Goal: Check status: Check status

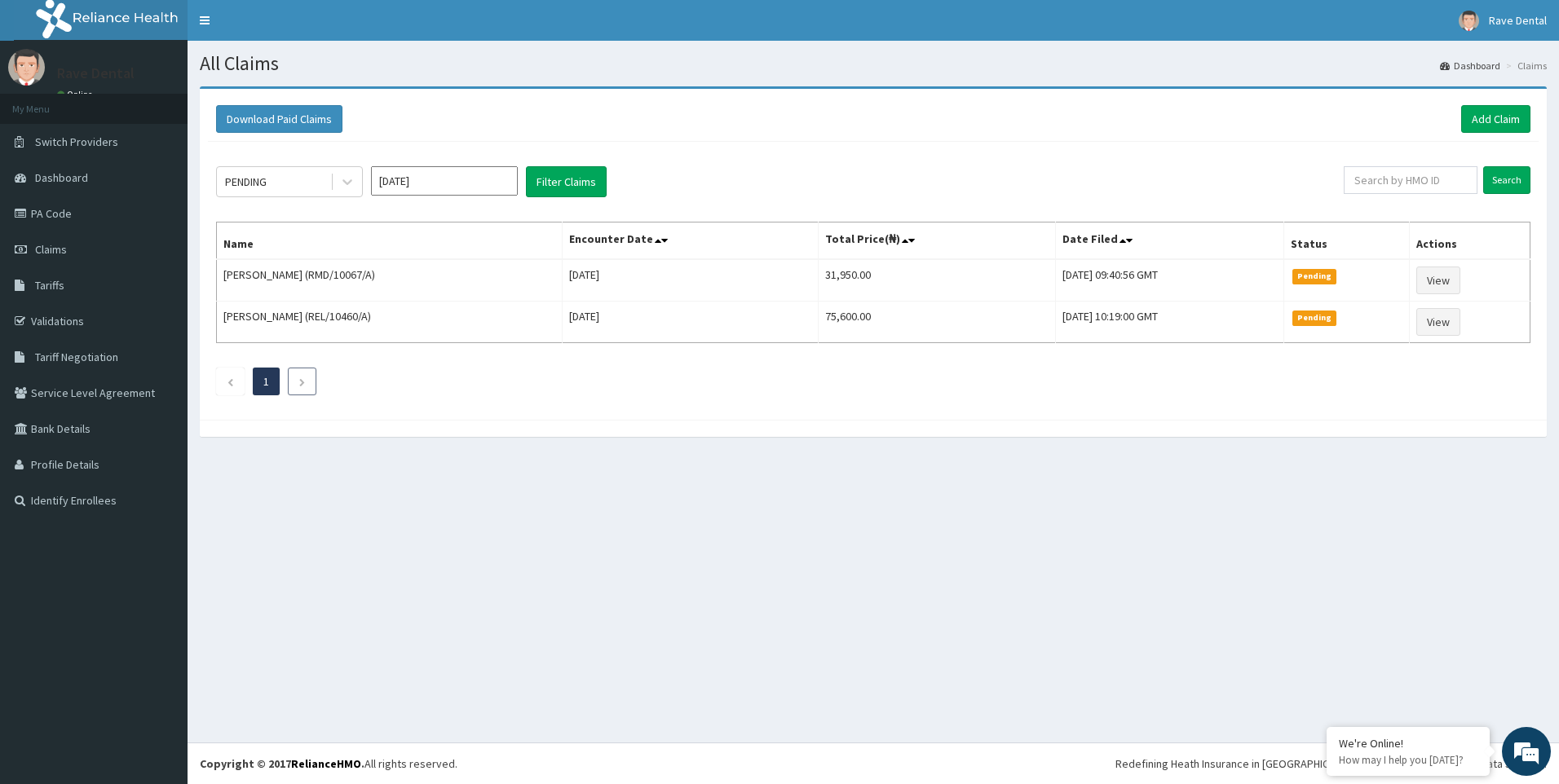
click at [294, 382] on li at bounding box center [302, 381] width 29 height 28
click at [302, 382] on icon "Next page" at bounding box center [302, 382] width 8 height 10
click at [426, 193] on input "[DATE]" at bounding box center [444, 181] width 147 height 30
click at [569, 178] on button "Filter Claims" at bounding box center [566, 182] width 81 height 31
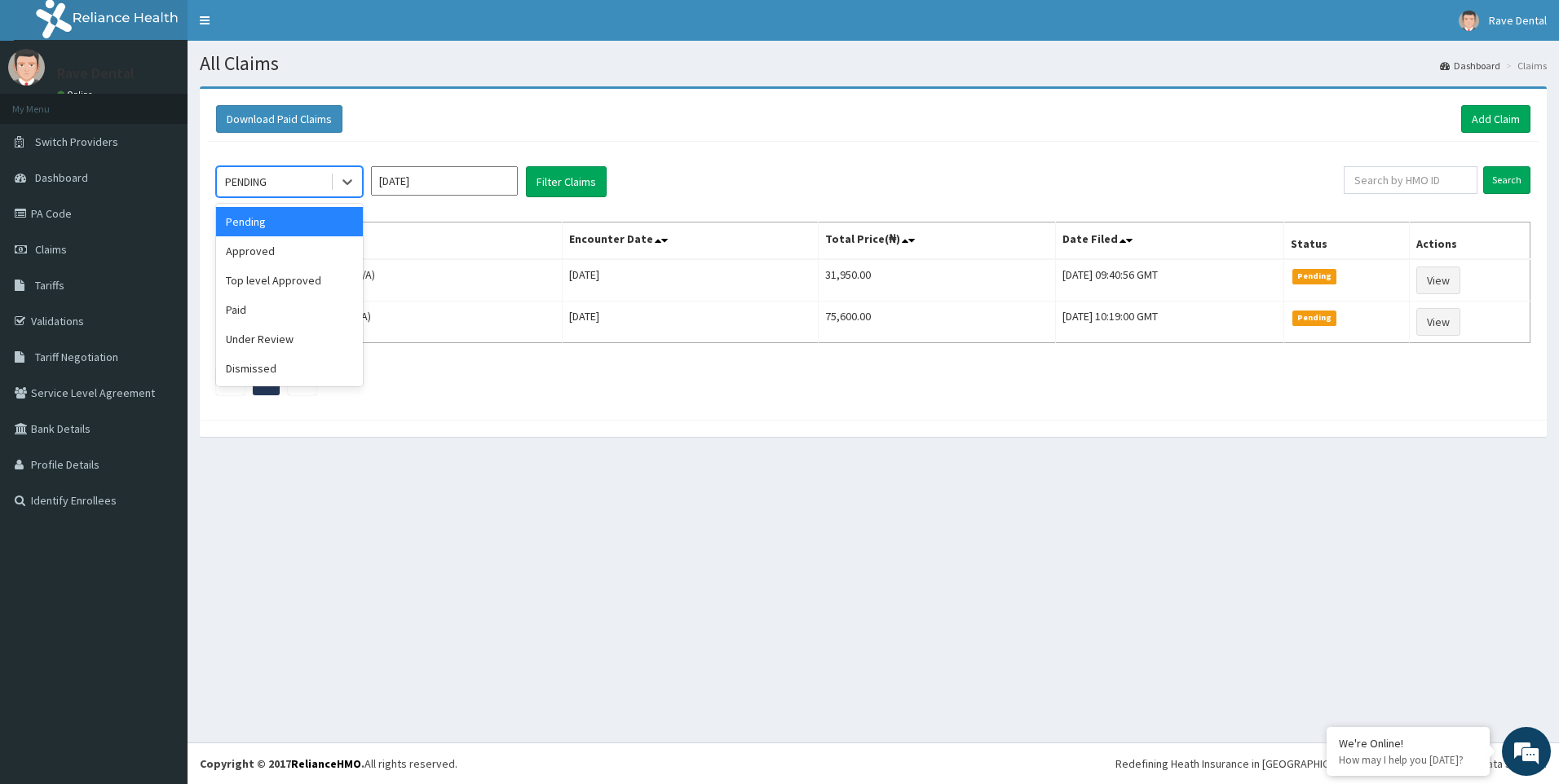
click at [274, 175] on div "PENDING" at bounding box center [273, 181] width 113 height 26
click at [352, 180] on icon at bounding box center [347, 183] width 10 height 6
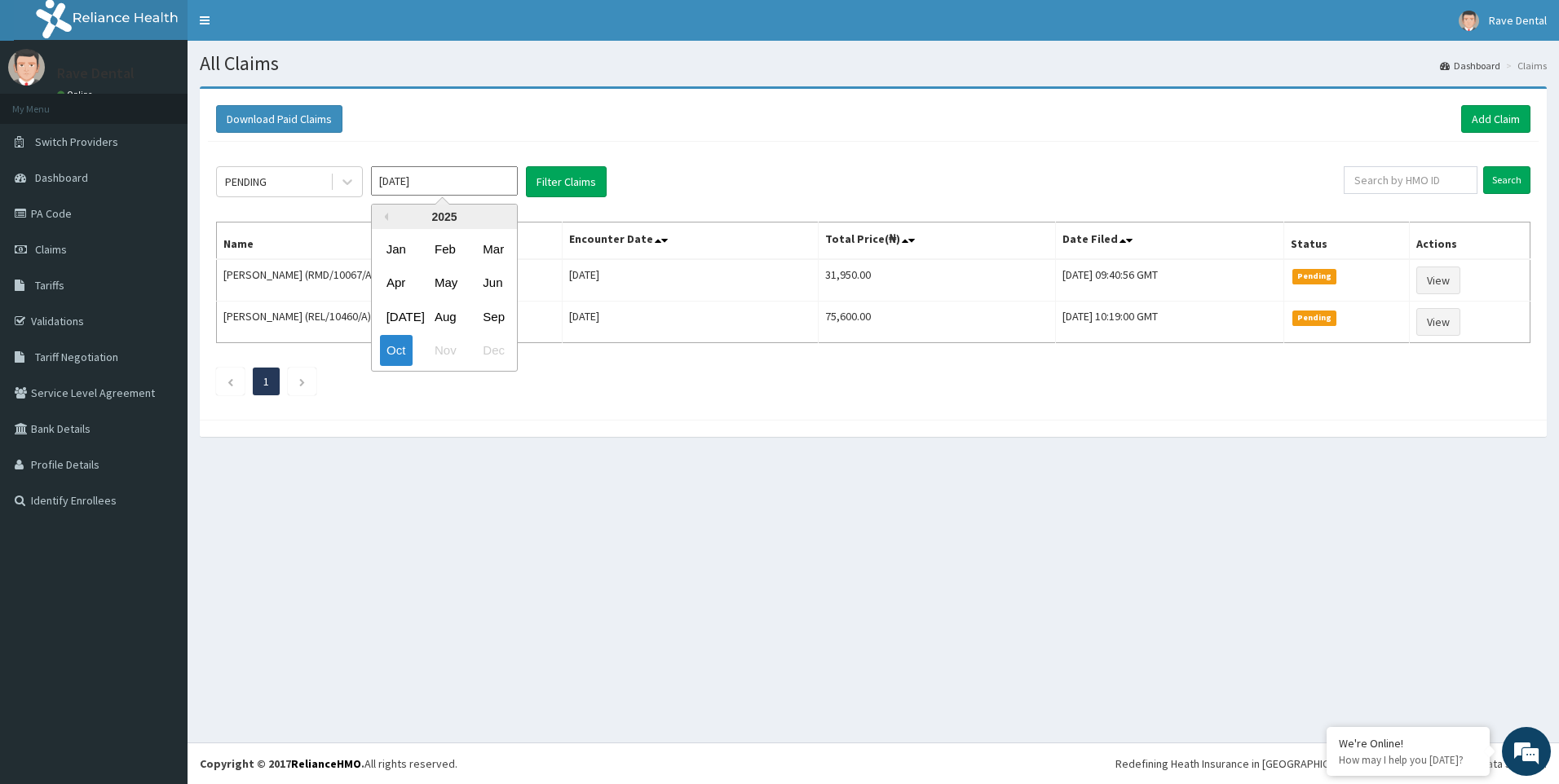
click at [421, 184] on input "[DATE]" at bounding box center [444, 181] width 147 height 30
click at [396, 348] on div "Oct" at bounding box center [396, 352] width 32 height 30
click at [48, 220] on link "PA Code" at bounding box center [93, 213] width 188 height 36
click at [1425, 187] on input "text" at bounding box center [1410, 180] width 133 height 28
paste input "PPY/10210/B"
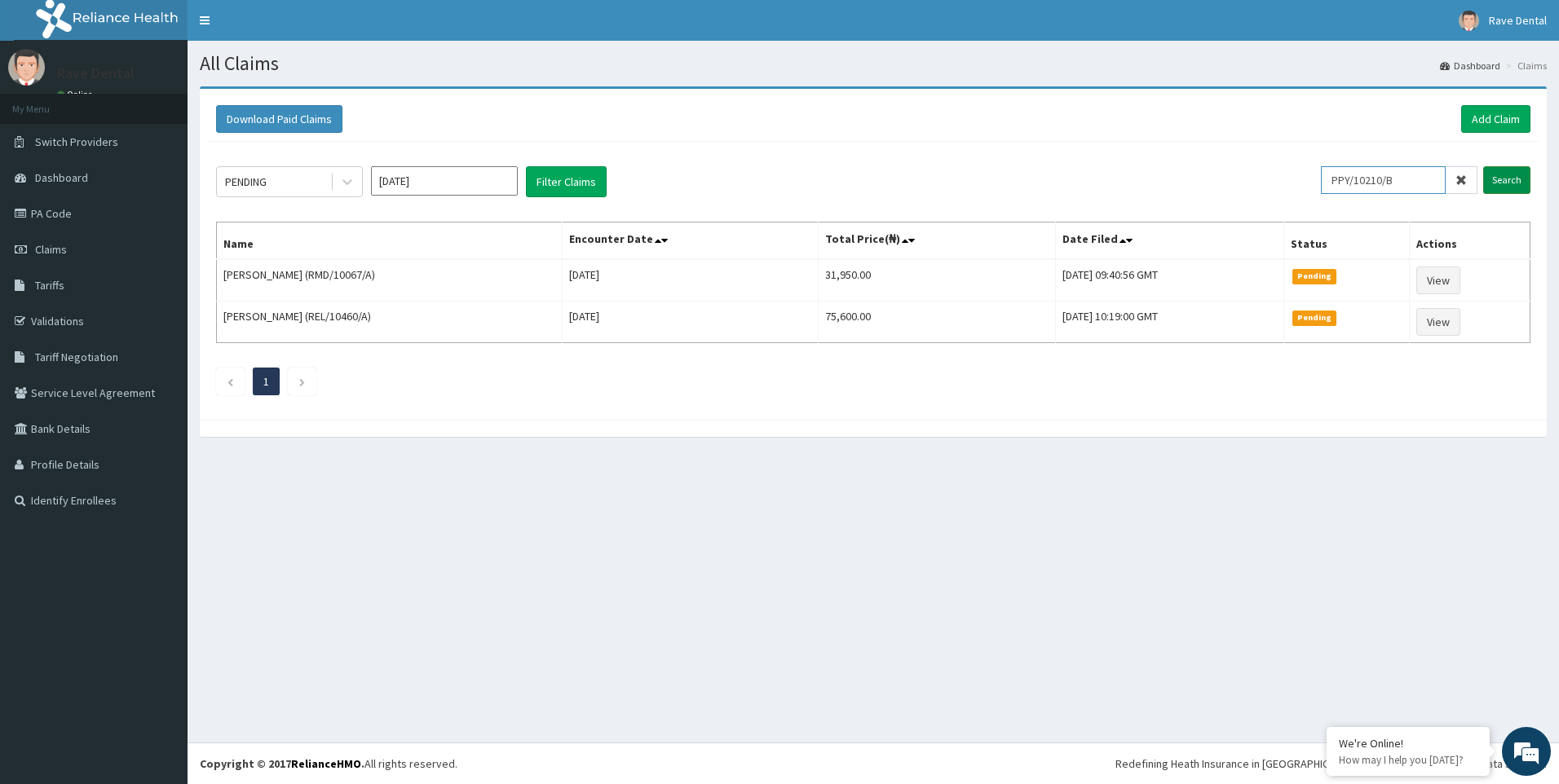
type input "PPY/10210/B"
click at [1511, 186] on input "Search" at bounding box center [1508, 180] width 48 height 28
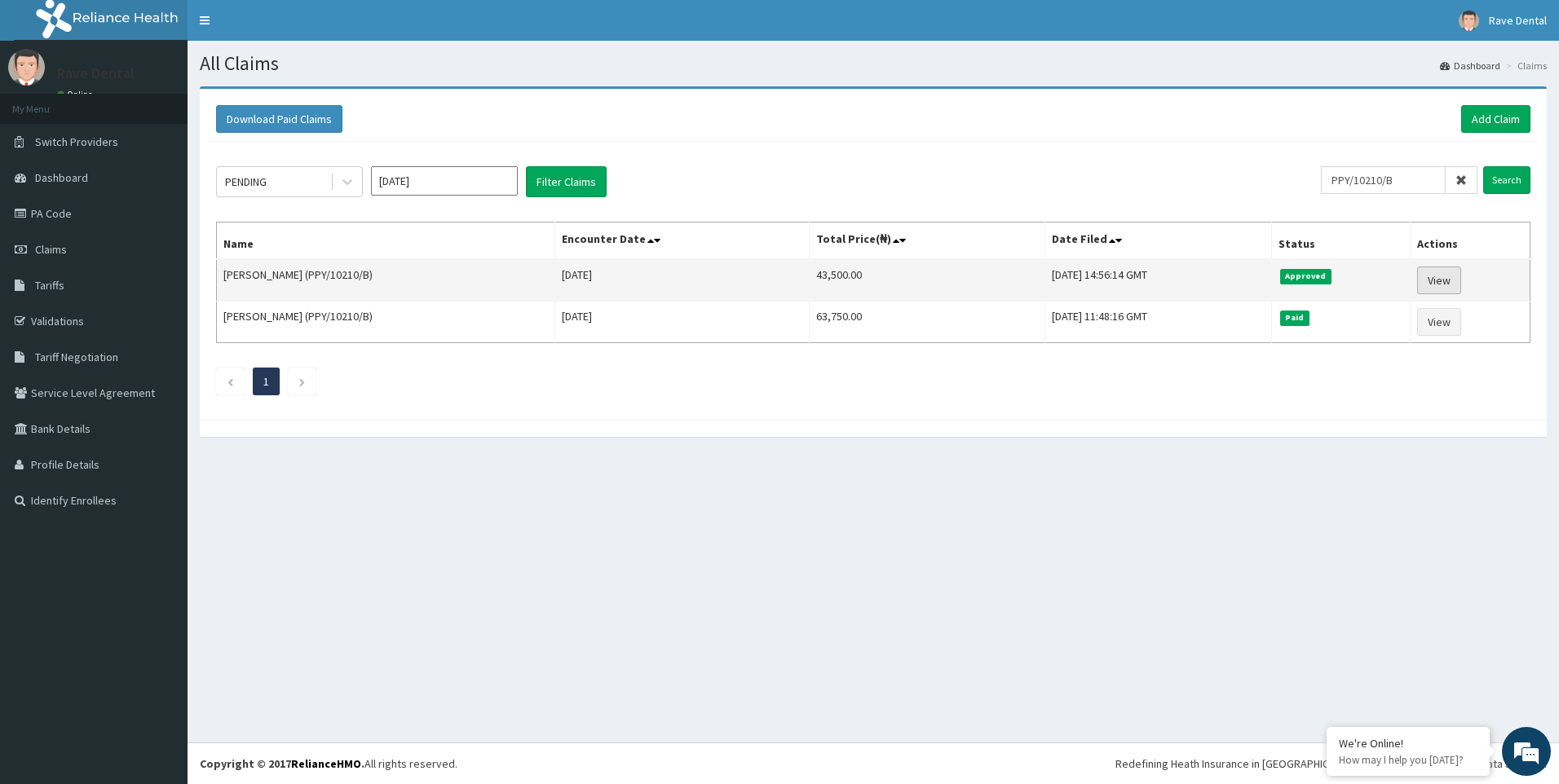
click at [1445, 285] on link "View" at bounding box center [1439, 280] width 44 height 28
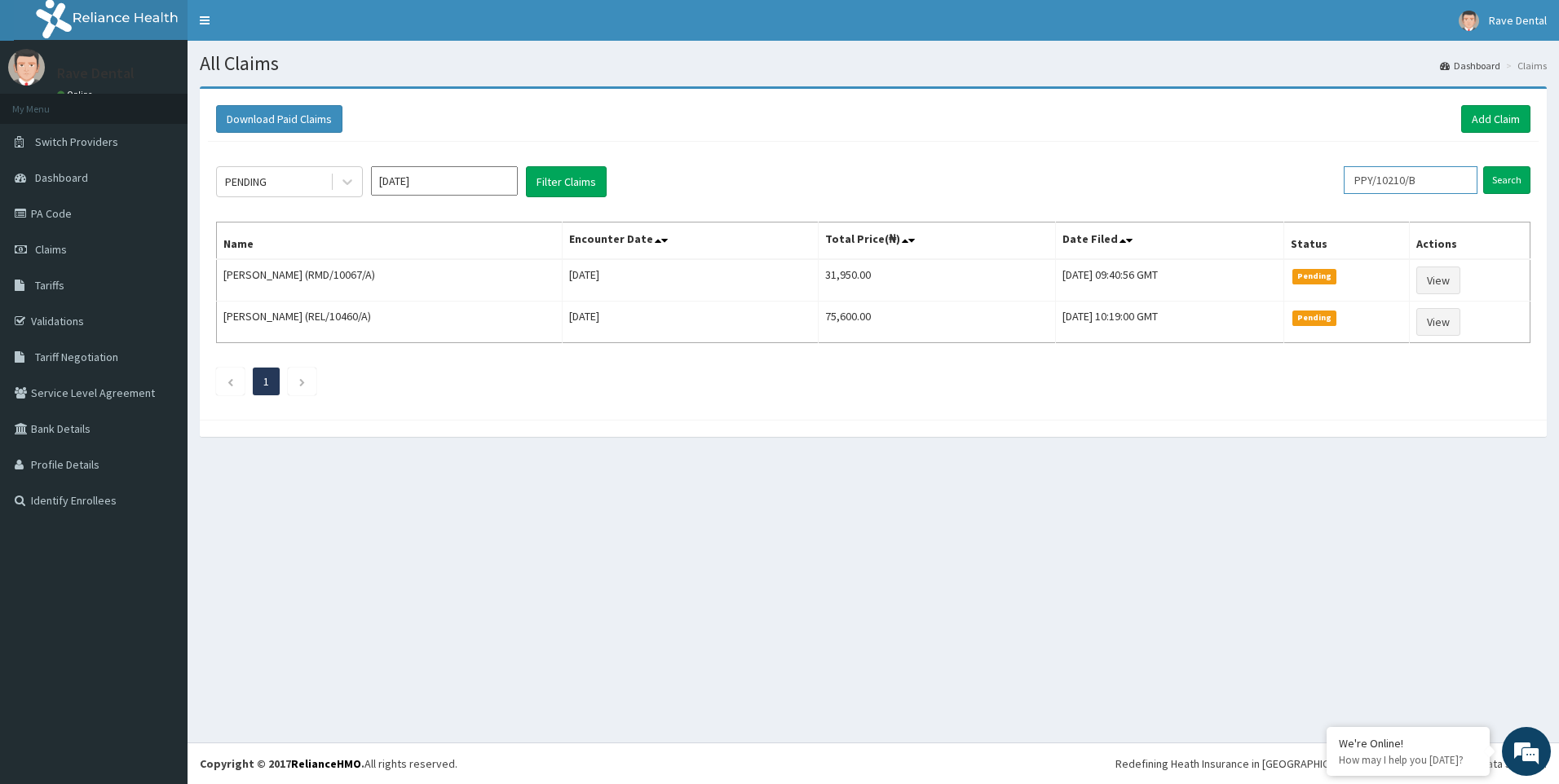
click at [1438, 186] on input "PPY/10210/B" at bounding box center [1410, 180] width 133 height 28
click at [1503, 185] on input "Search" at bounding box center [1508, 180] width 48 height 28
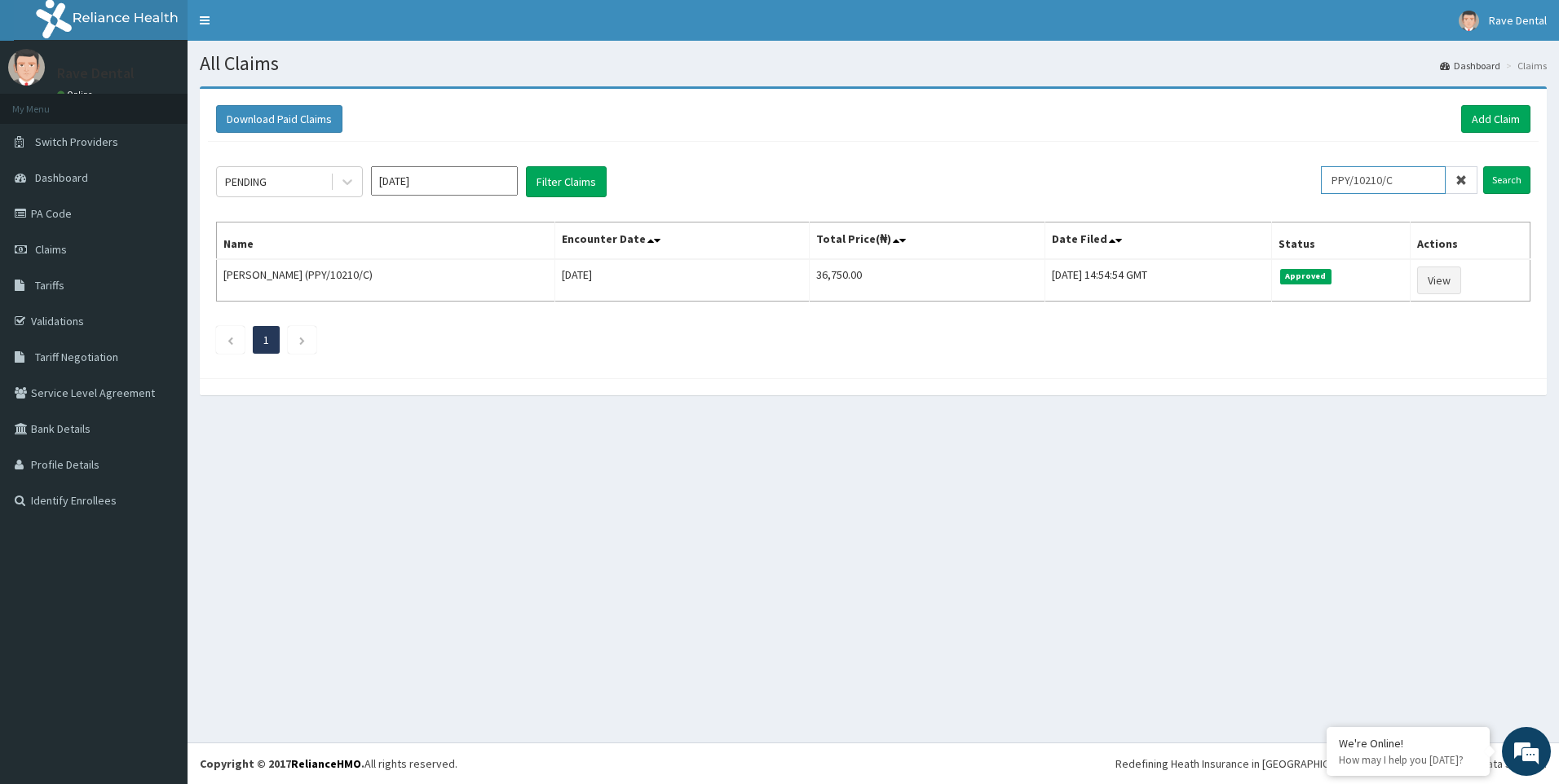
click at [1413, 182] on input "PPY/10210/C" at bounding box center [1383, 180] width 125 height 28
type input "PPY/10210/B"
click at [1514, 173] on input "Search" at bounding box center [1508, 180] width 48 height 28
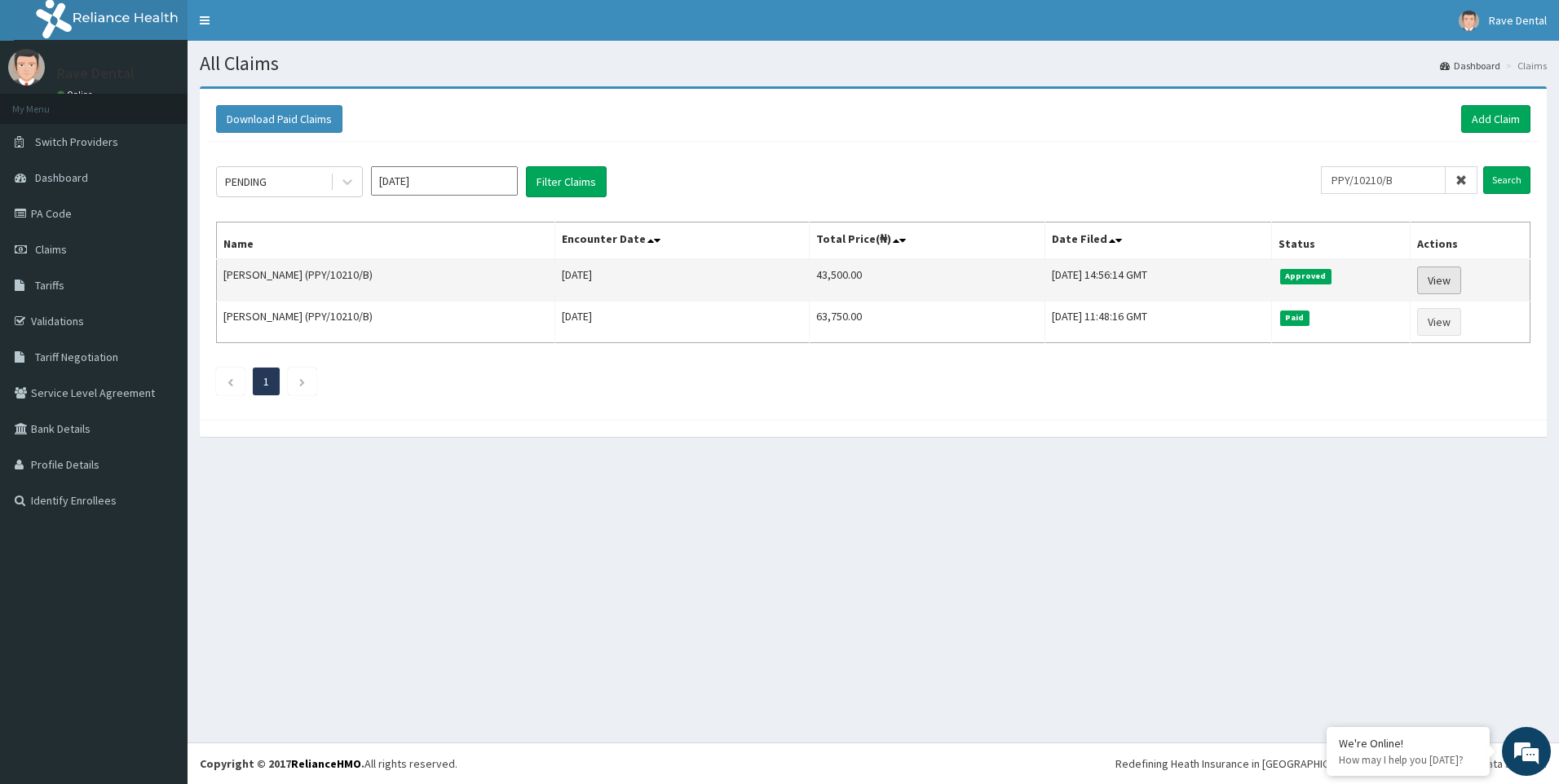
click at [1445, 287] on link "View" at bounding box center [1439, 280] width 44 height 28
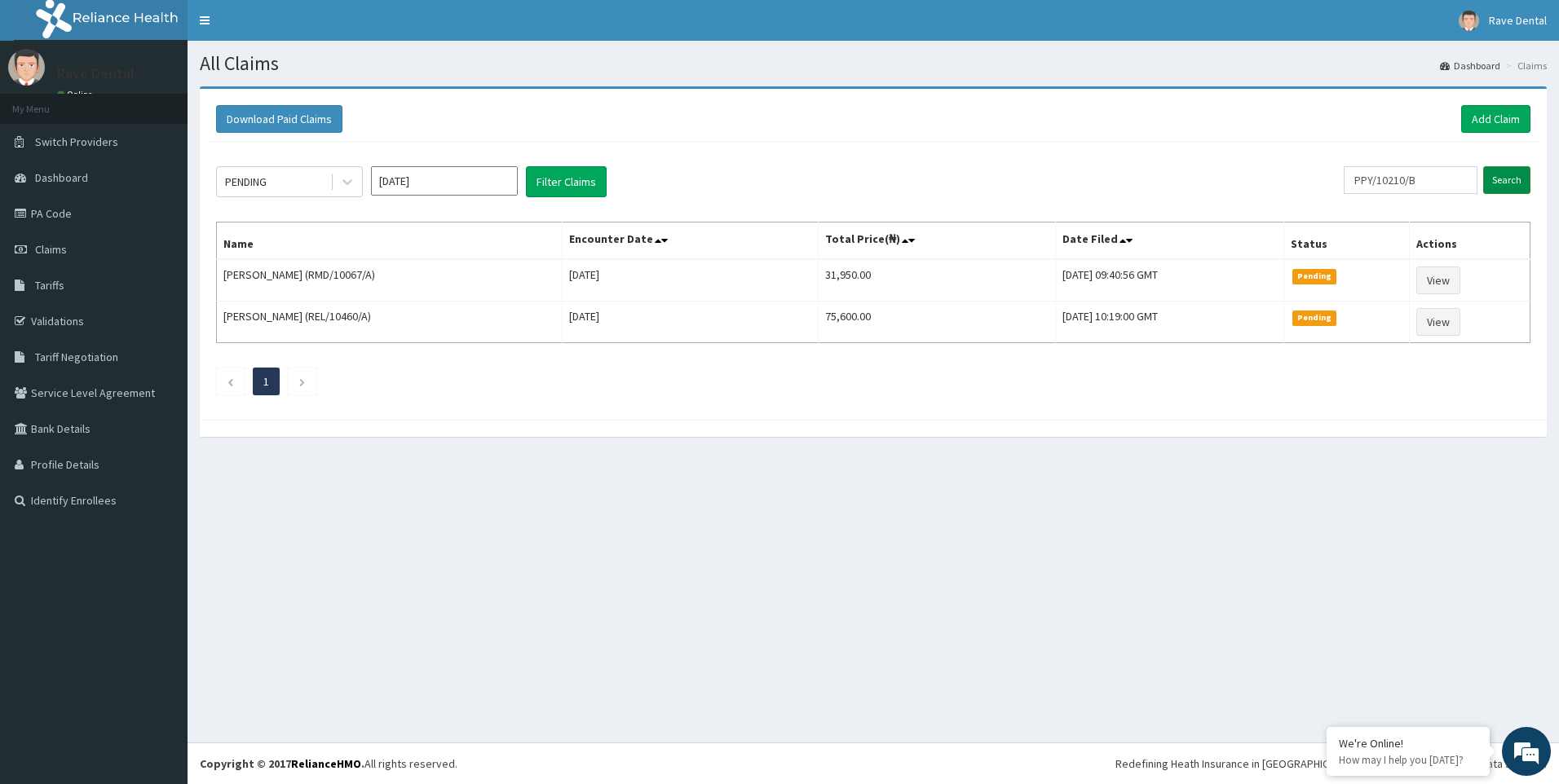
click at [1515, 182] on input "Search" at bounding box center [1508, 180] width 48 height 28
click at [1402, 183] on input "text" at bounding box center [1410, 180] width 133 height 28
paste input "PPY/10210/C"
type input "PPY/10210/C"
click at [1499, 174] on input "Search" at bounding box center [1508, 180] width 48 height 28
